Goal: Find specific page/section: Find specific page/section

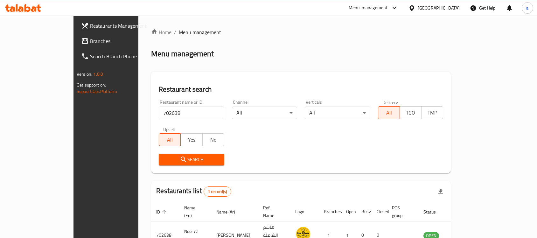
scroll to position [33, 0]
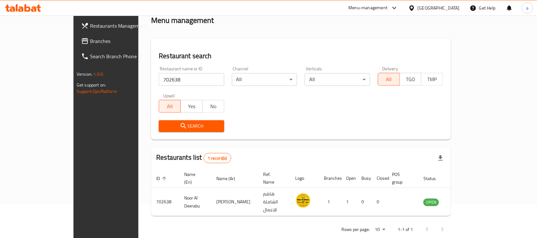
click at [76, 36] on link "Branches" at bounding box center [119, 40] width 87 height 15
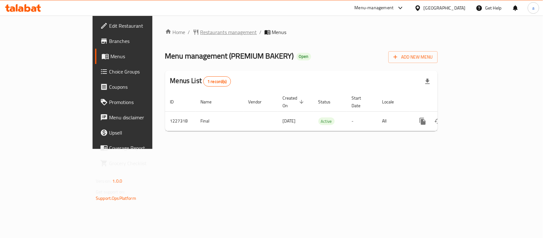
click at [200, 34] on span "Restaurants management" at bounding box center [228, 32] width 57 height 8
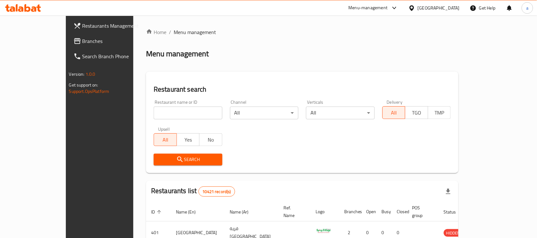
click at [157, 114] on input "search" at bounding box center [188, 113] width 69 height 13
paste input "676027"
type input "676027"
click at [150, 150] on div "Search" at bounding box center [188, 159] width 76 height 19
click at [159, 156] on span "Search" at bounding box center [188, 160] width 59 height 8
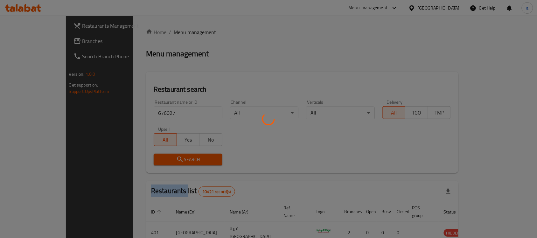
click at [128, 155] on div at bounding box center [268, 119] width 537 height 238
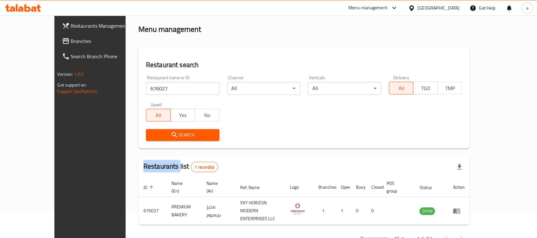
scroll to position [33, 0]
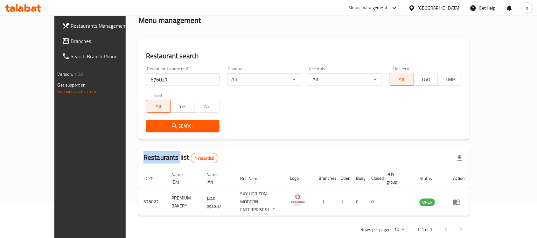
click at [71, 37] on span "Branches" at bounding box center [105, 41] width 68 height 8
